Goal: Task Accomplishment & Management: Manage account settings

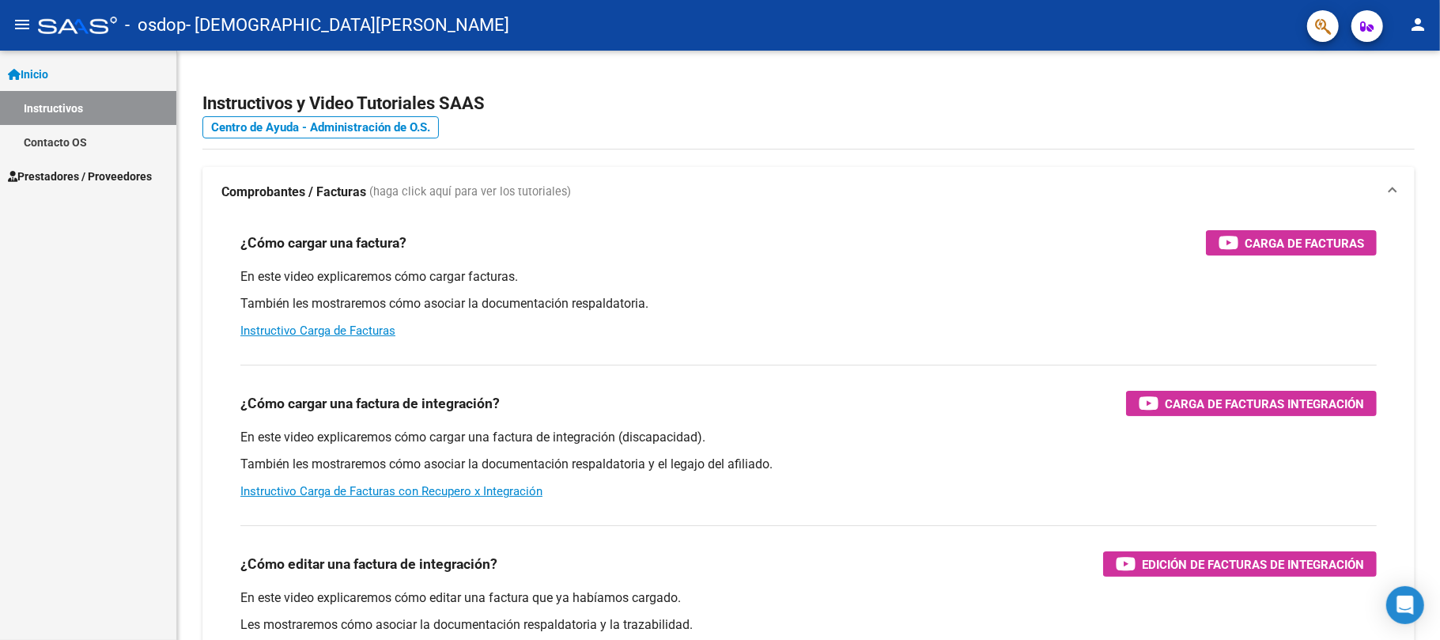
click at [147, 169] on span "Prestadores / Proveedores" at bounding box center [80, 176] width 144 height 17
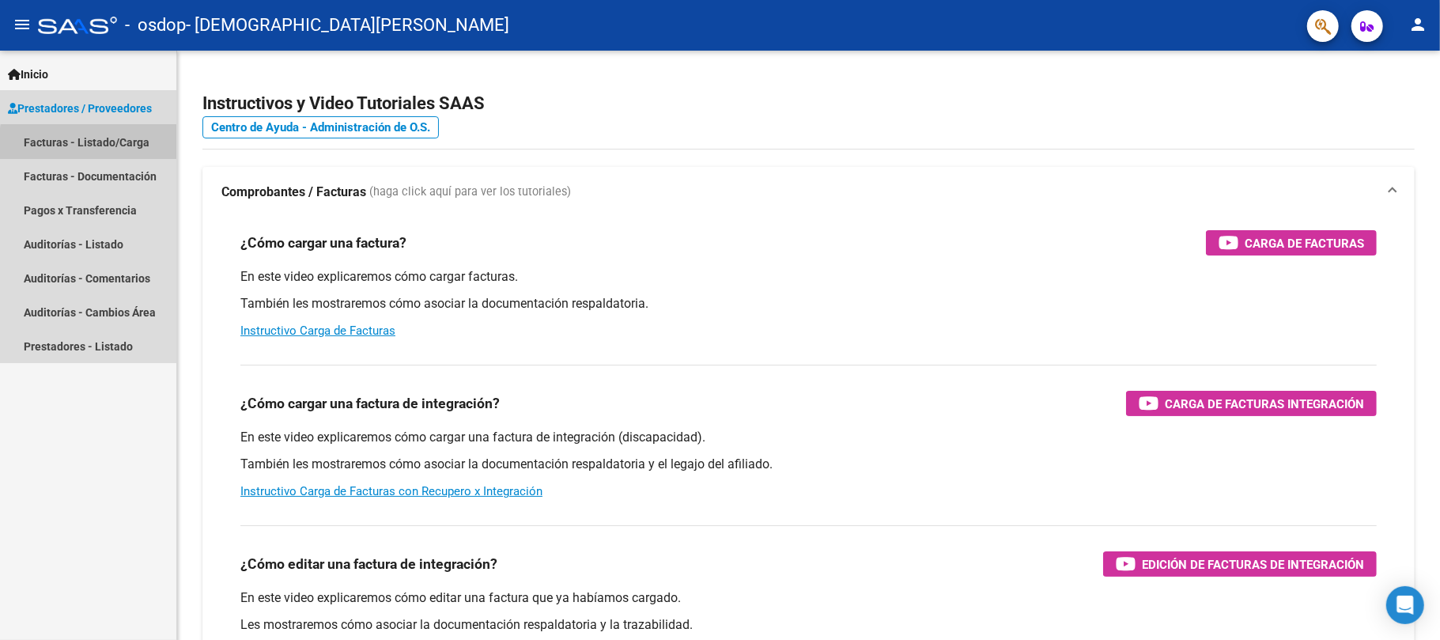
click at [133, 147] on link "Facturas - Listado/Carga" at bounding box center [88, 142] width 176 height 34
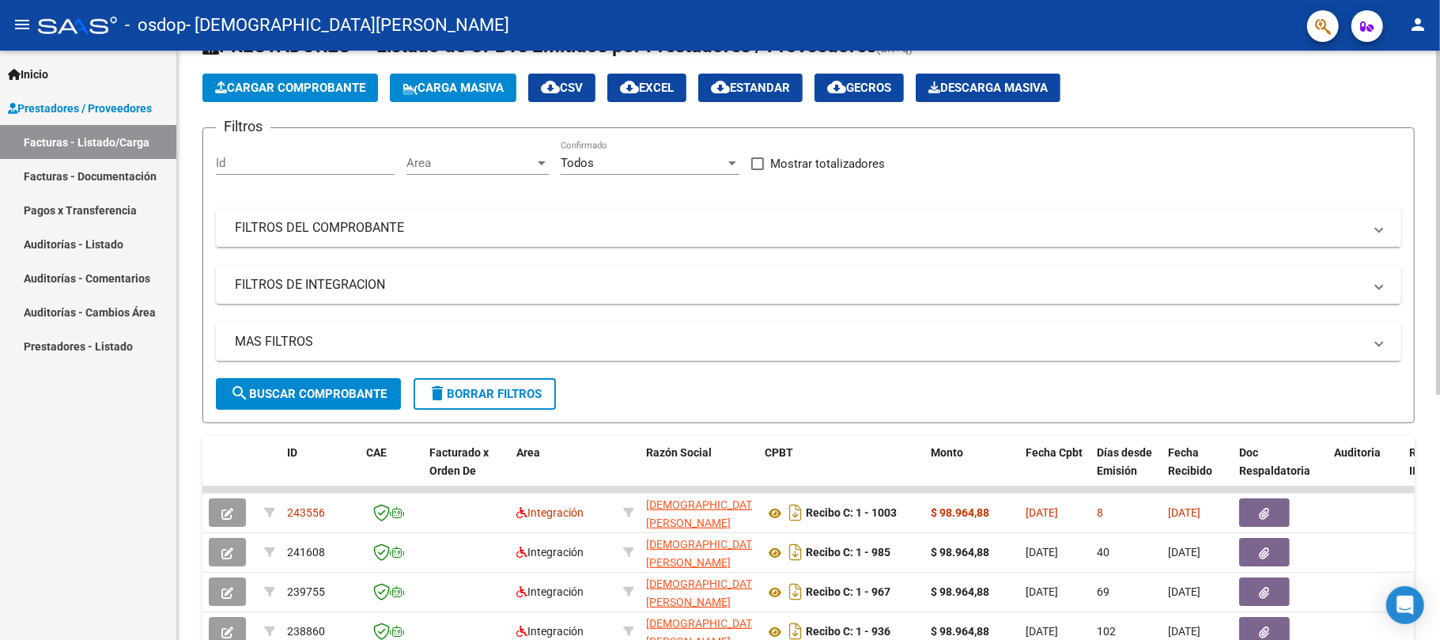
scroll to position [77, 0]
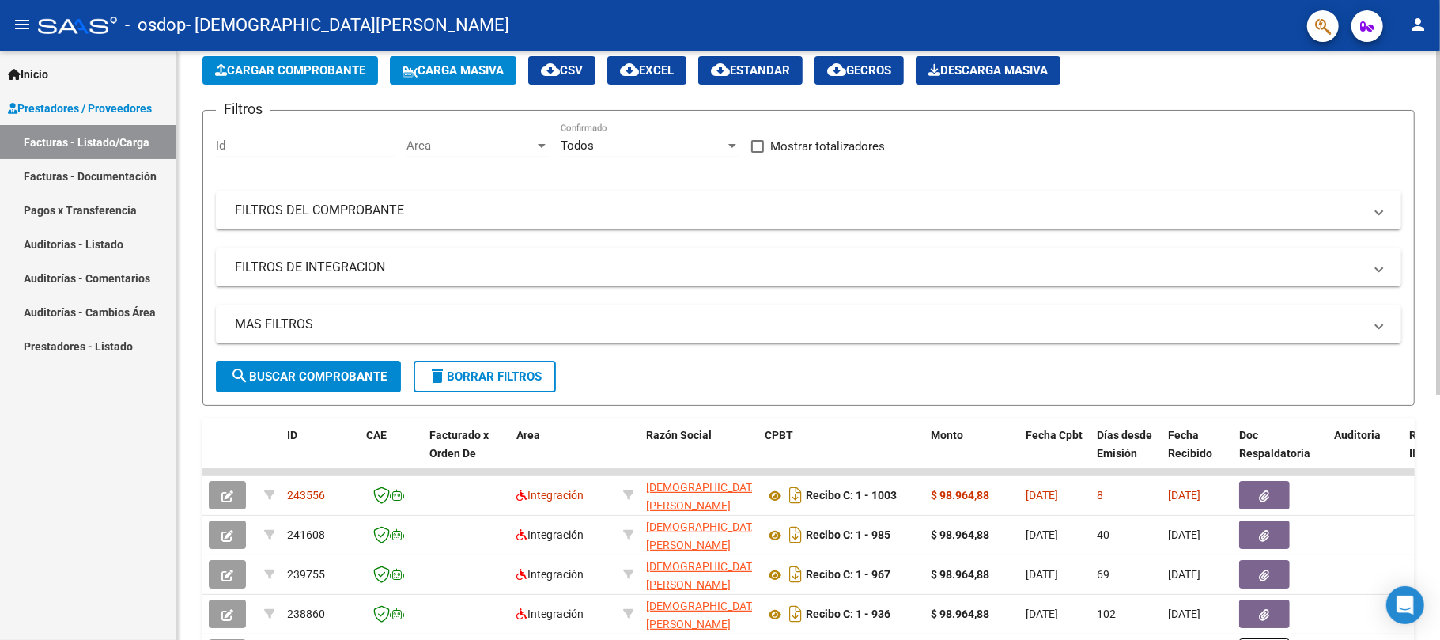
click at [1439, 383] on html "menu - osdop - BENEDETTI LUISINA NATALIA person Inicio Instructivos Contacto OS…" at bounding box center [720, 320] width 1440 height 640
drag, startPoint x: 1439, startPoint y: 383, endPoint x: 1439, endPoint y: 418, distance: 34.8
click at [1439, 418] on div at bounding box center [1439, 320] width 1 height 640
drag, startPoint x: 1439, startPoint y: 395, endPoint x: 1439, endPoint y: 460, distance: 64.8
click at [1439, 460] on div at bounding box center [1439, 320] width 1 height 640
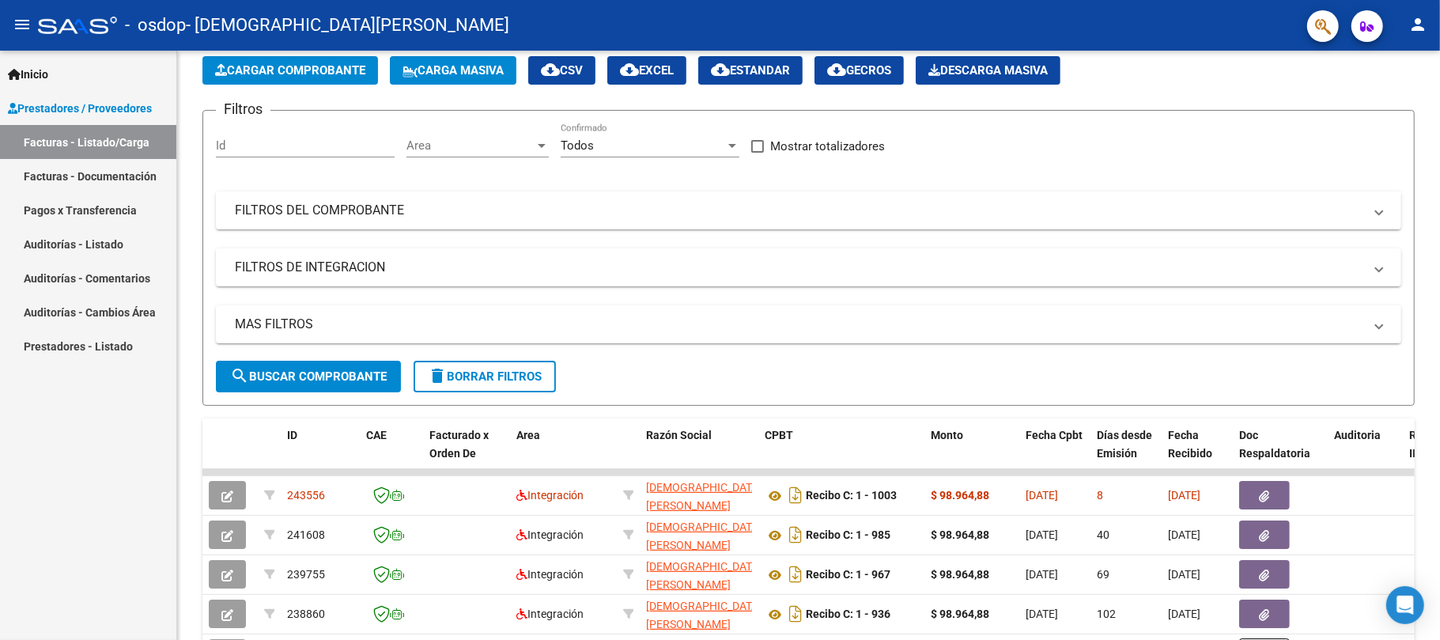
click at [1439, 460] on div at bounding box center [1439, 320] width 1 height 640
drag, startPoint x: 1439, startPoint y: 429, endPoint x: 1439, endPoint y: 478, distance: 49.0
click at [1439, 478] on div at bounding box center [1439, 320] width 1 height 640
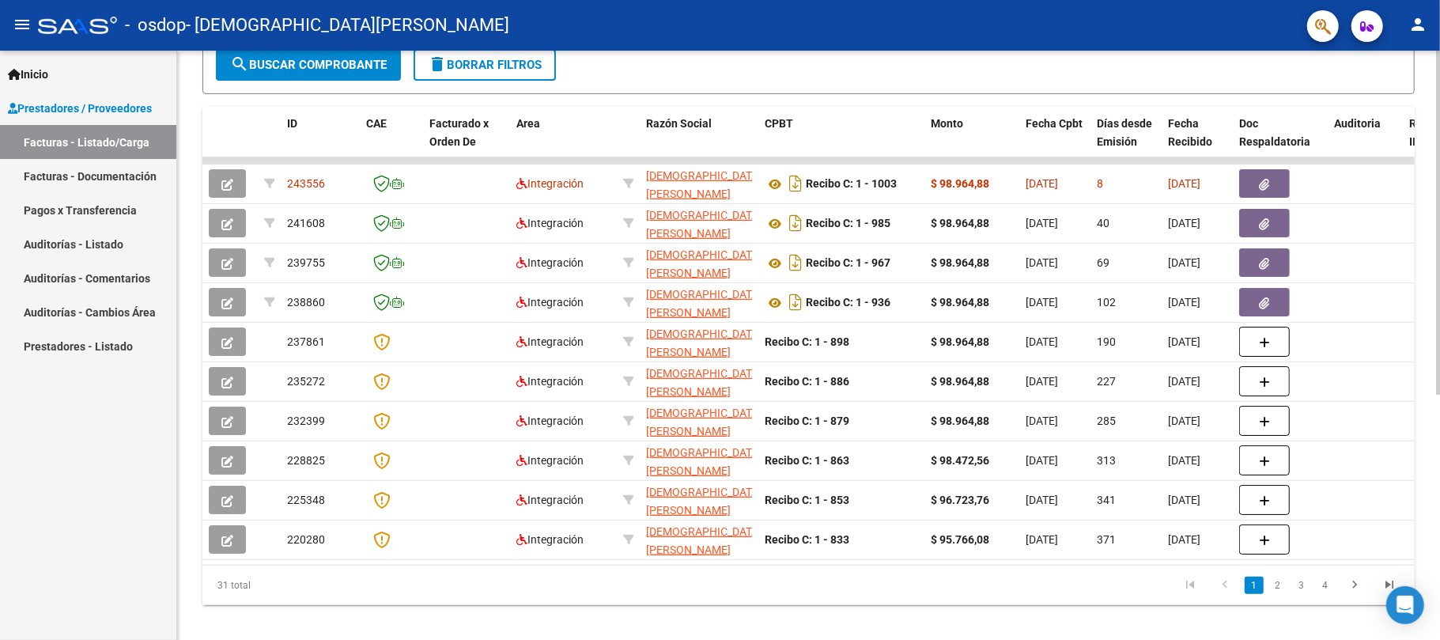
scroll to position [394, 0]
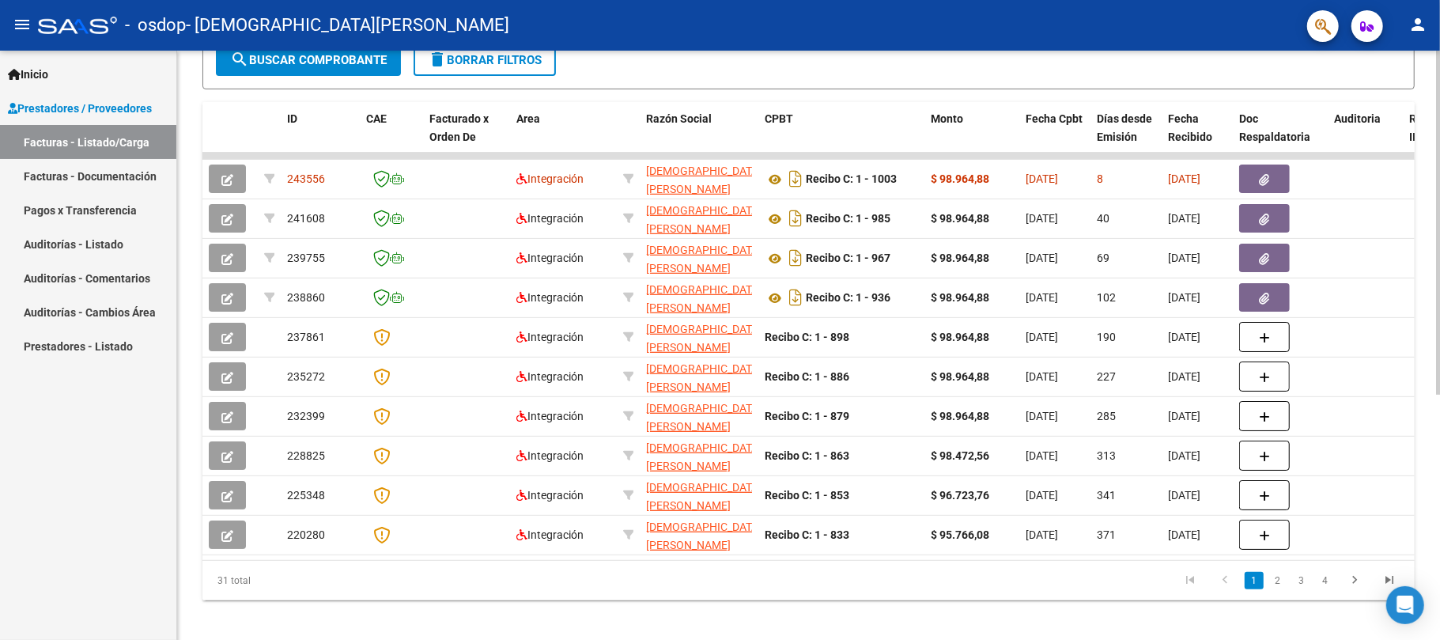
click at [1439, 586] on html "menu - osdop - BENEDETTI LUISINA NATALIA person Inicio Instructivos Contacto OS…" at bounding box center [720, 320] width 1440 height 640
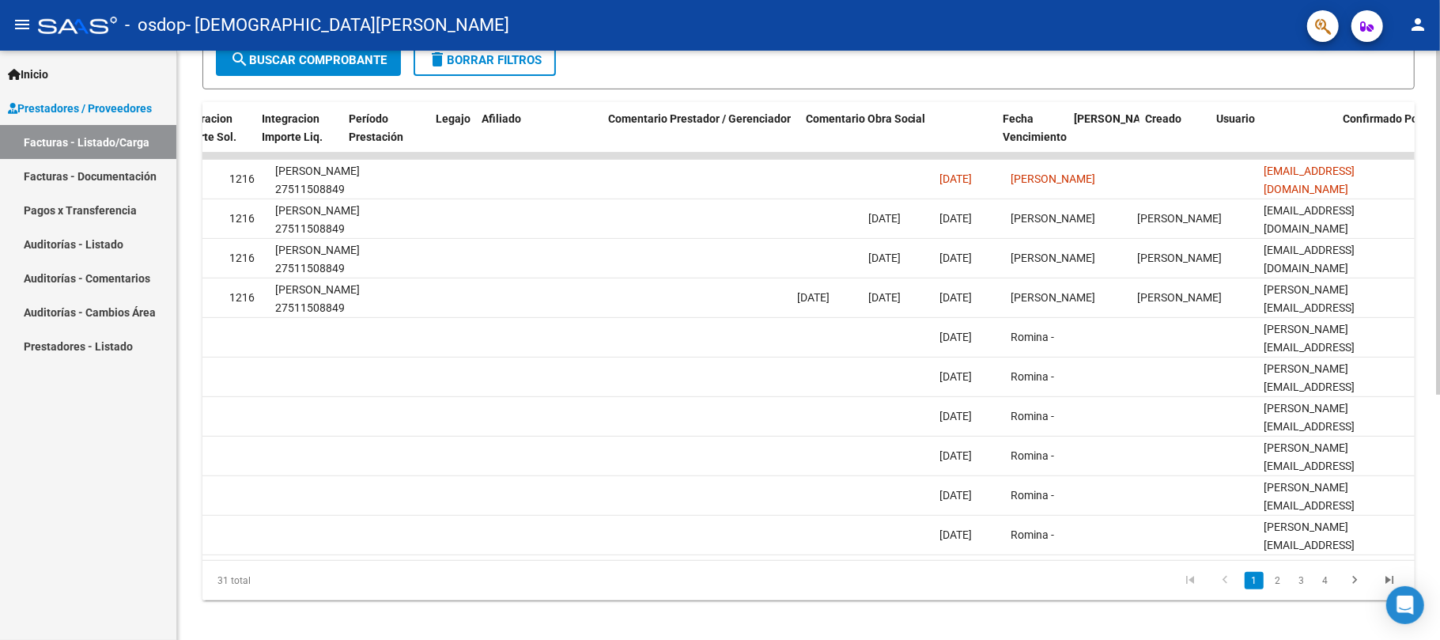
scroll to position [0, 0]
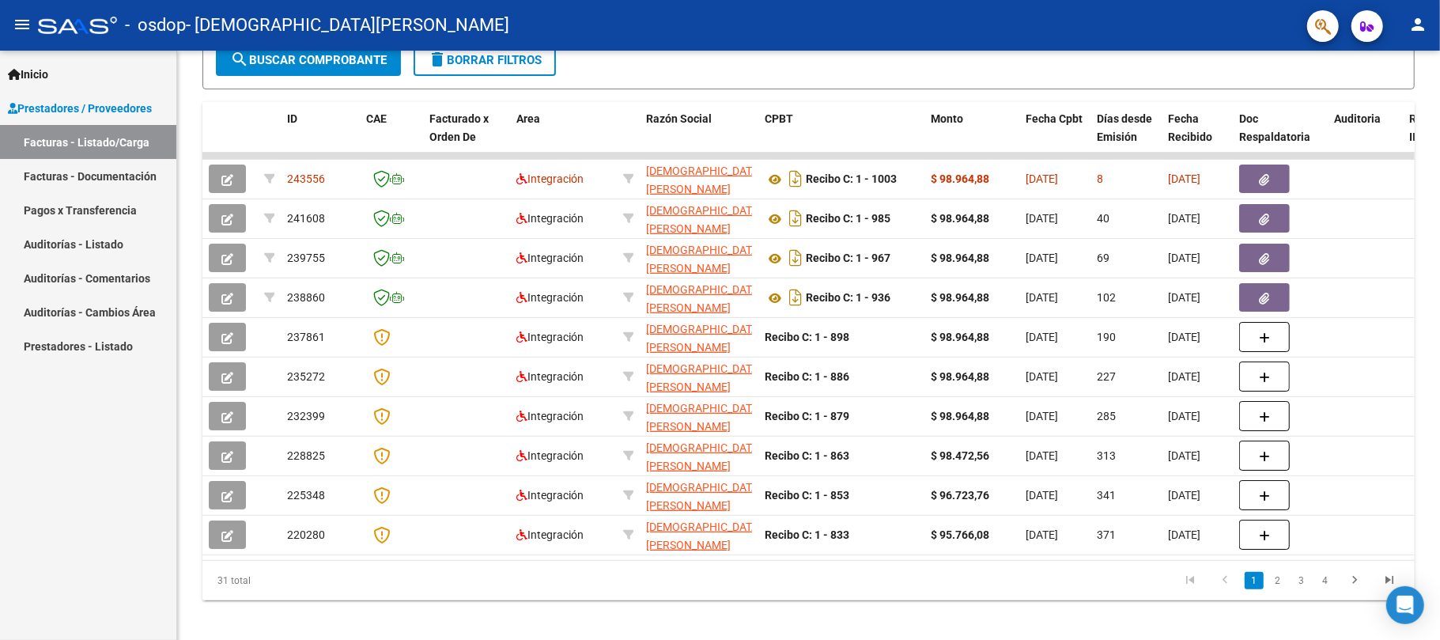
click at [1415, 16] on mat-icon "person" at bounding box center [1417, 24] width 19 height 19
click at [1357, 114] on button "exit_to_app Salir" at bounding box center [1385, 104] width 96 height 38
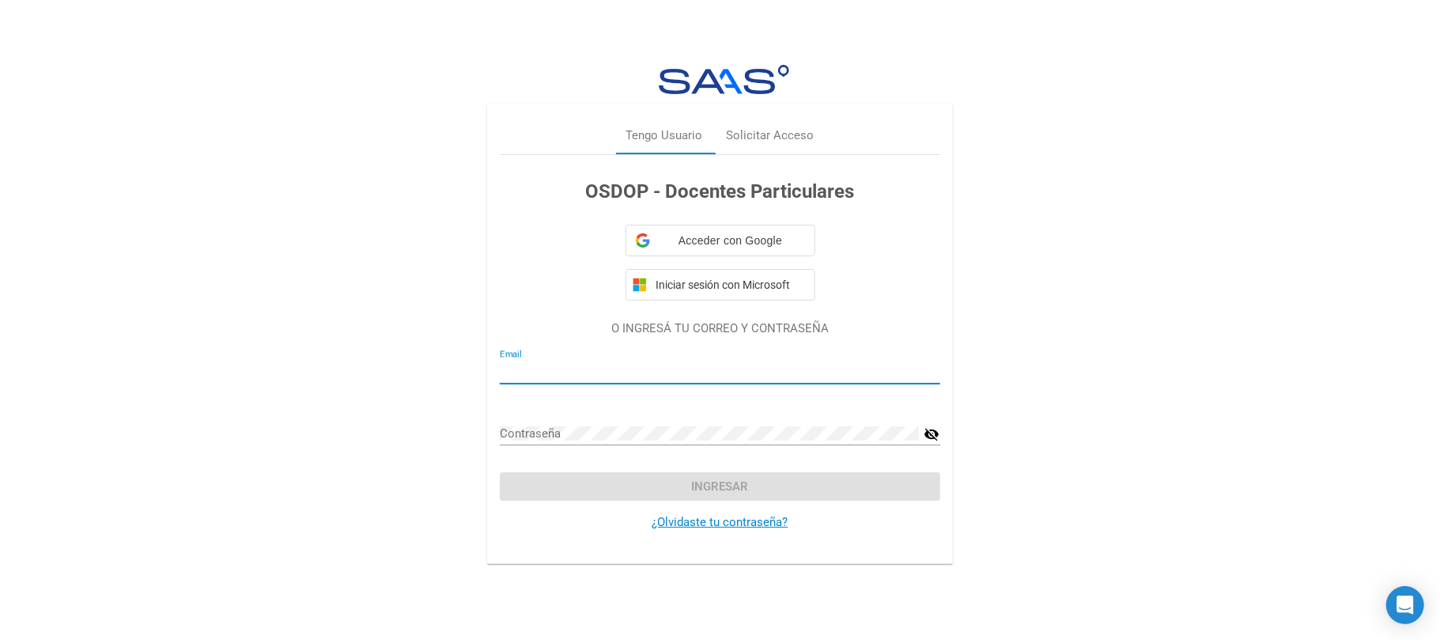
type input "[EMAIL_ADDRESS][DOMAIN_NAME]"
